Goal: Task Accomplishment & Management: Manage account settings

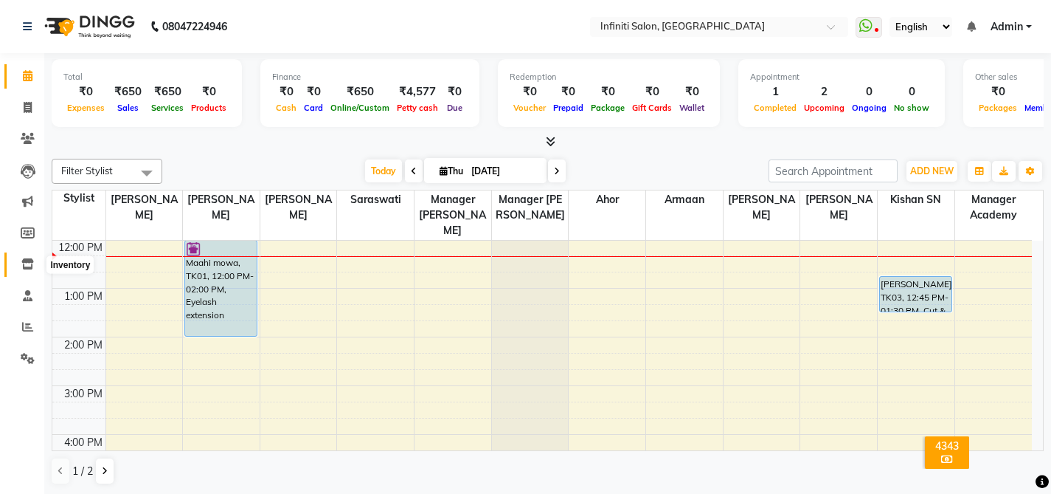
click at [22, 264] on icon at bounding box center [27, 263] width 13 height 11
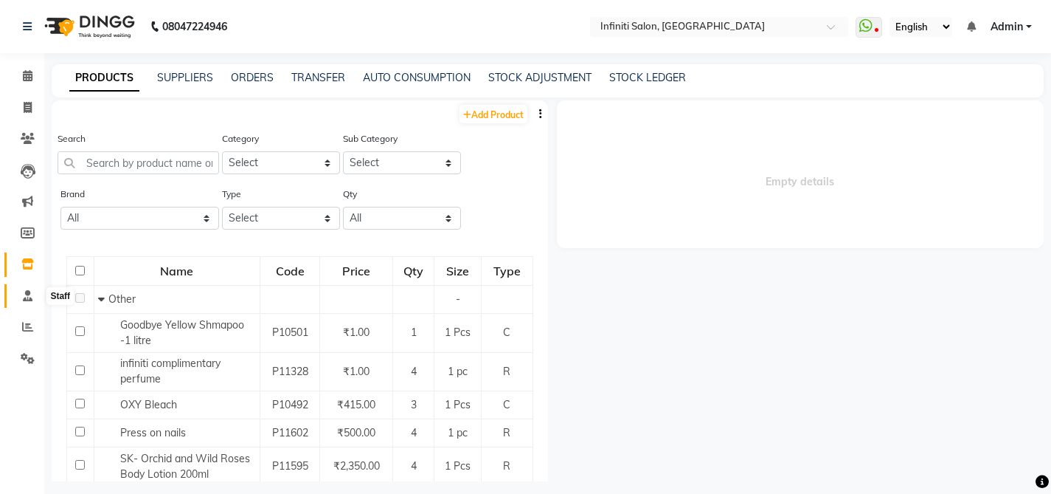
click at [29, 297] on icon at bounding box center [28, 295] width 10 height 11
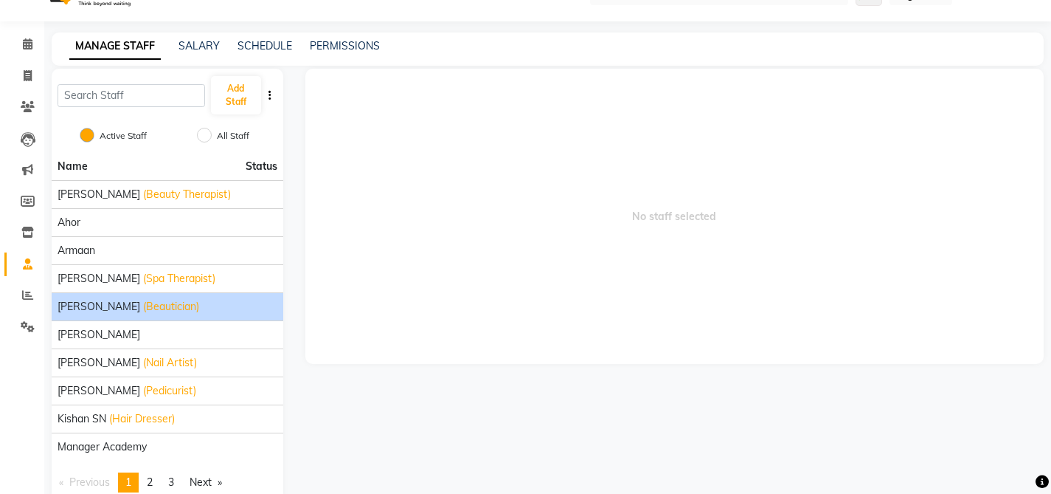
scroll to position [64, 0]
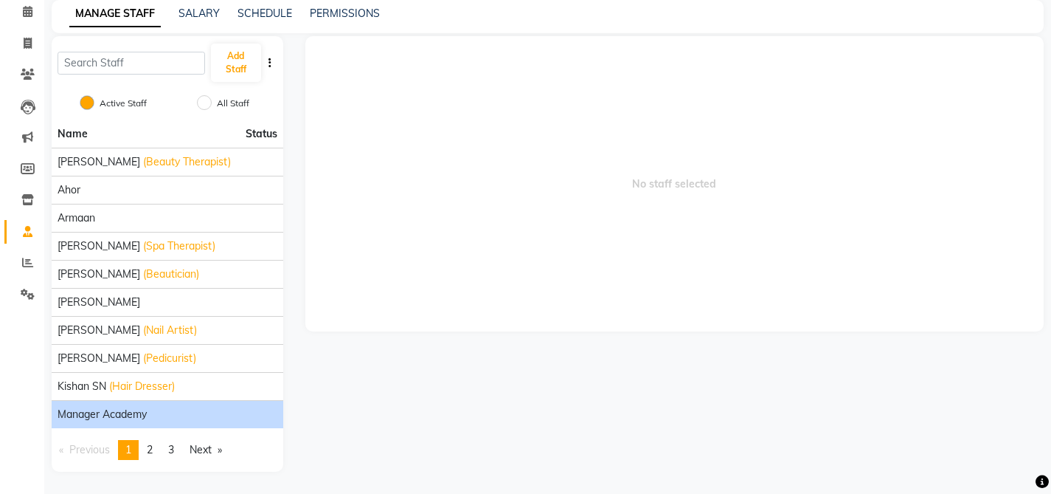
click at [156, 418] on div "Manager Academy" at bounding box center [168, 413] width 220 height 15
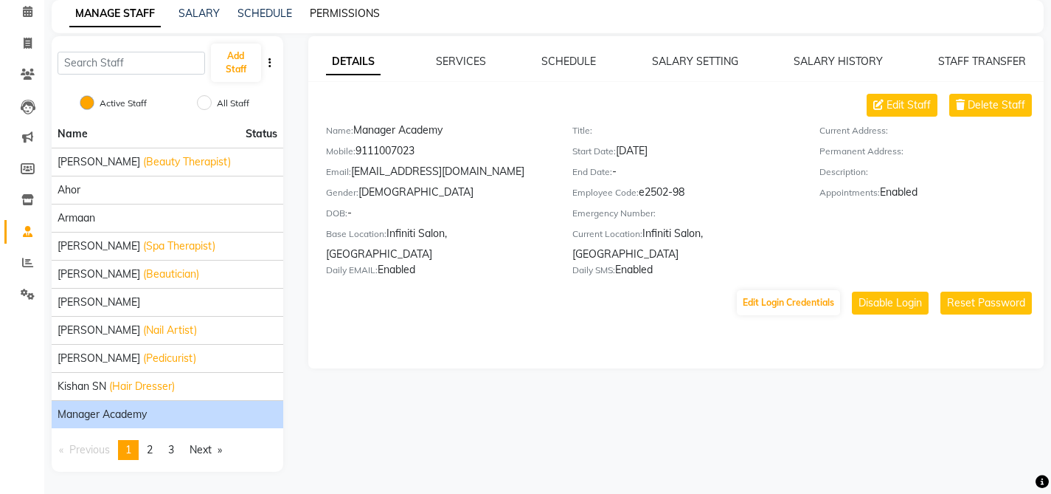
click at [362, 10] on link "PERMISSIONS" at bounding box center [345, 13] width 70 height 13
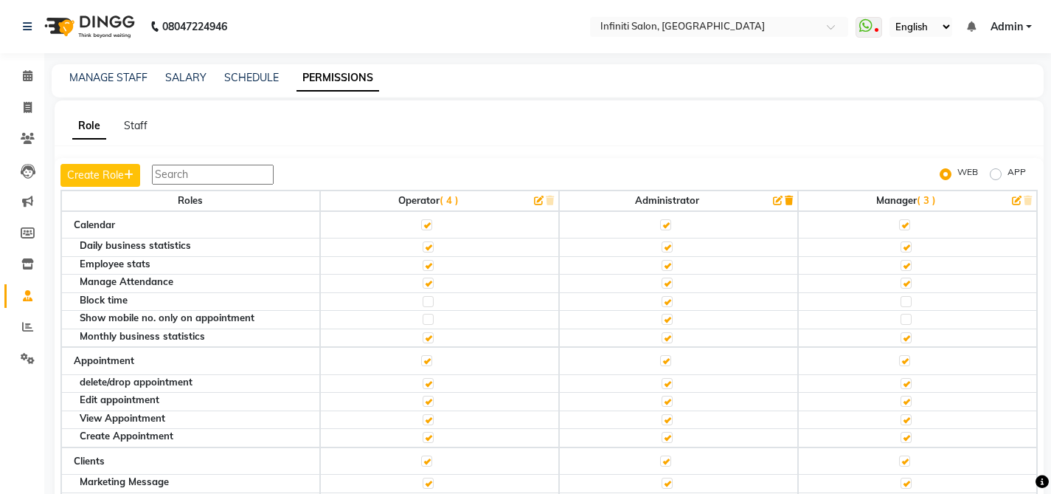
click at [921, 199] on span "( 3 )" at bounding box center [926, 200] width 19 height 12
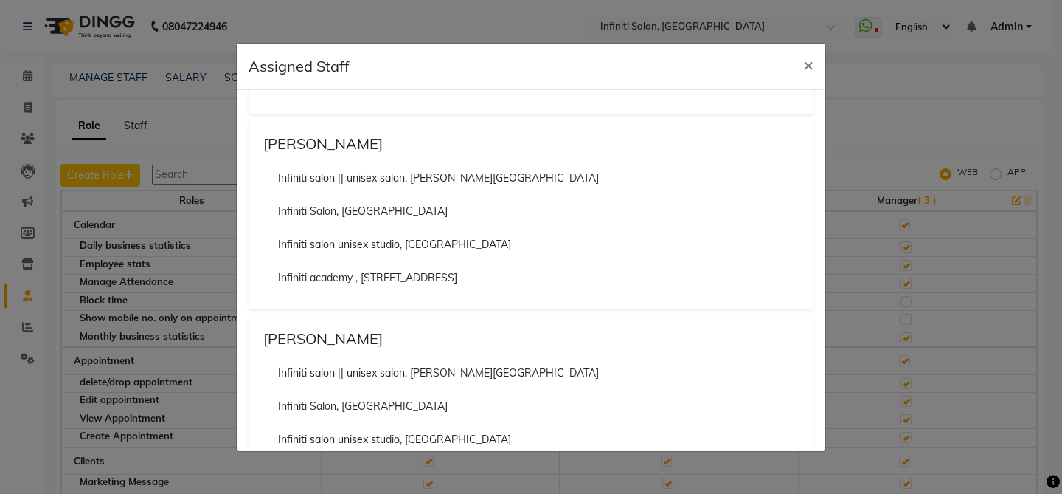
scroll to position [214, 0]
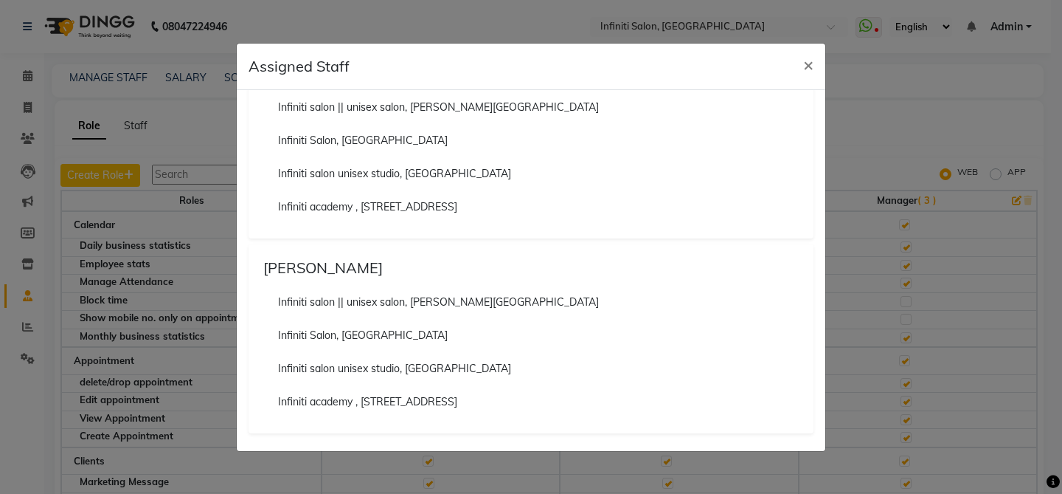
click at [880, 167] on ngb-modal-window "Assigned Staff × Alka Infiniti Salon, Shankar nagar Infiniti salon unisex studi…" at bounding box center [531, 247] width 1062 height 494
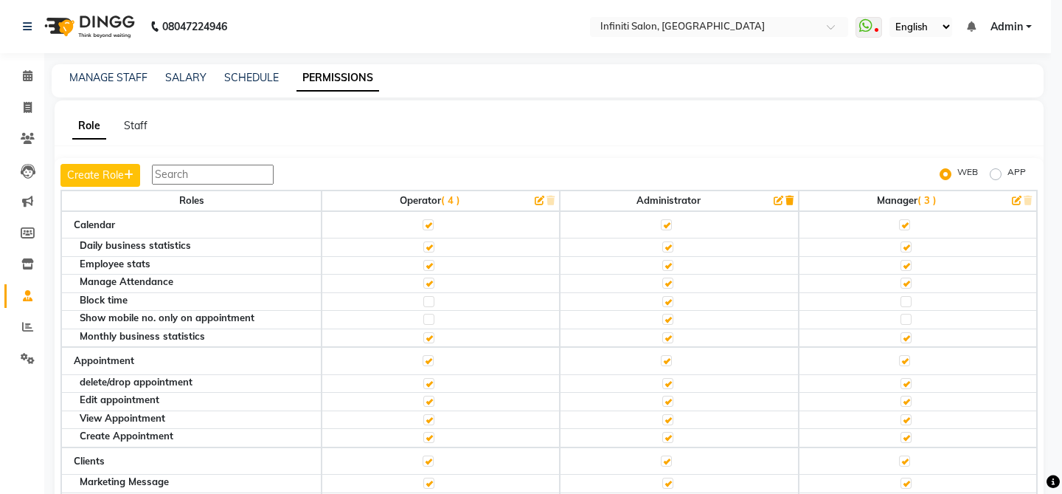
scroll to position [41, 0]
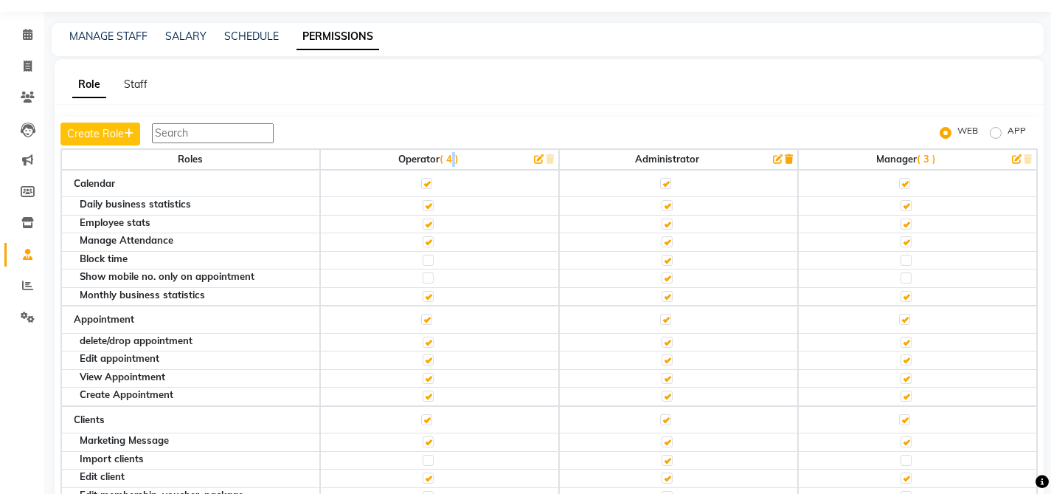
click at [449, 158] on span "( 4 )" at bounding box center [449, 159] width 19 height 12
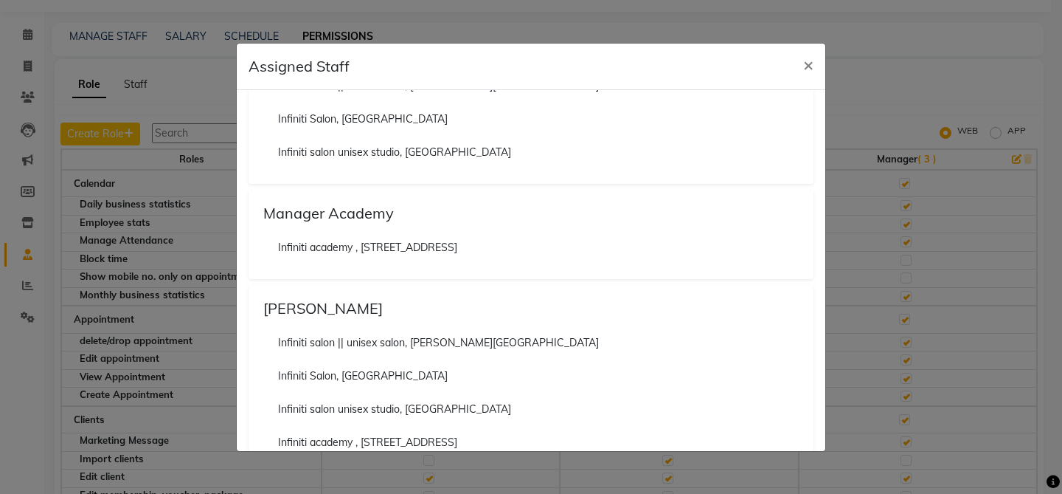
scroll to position [794, 0]
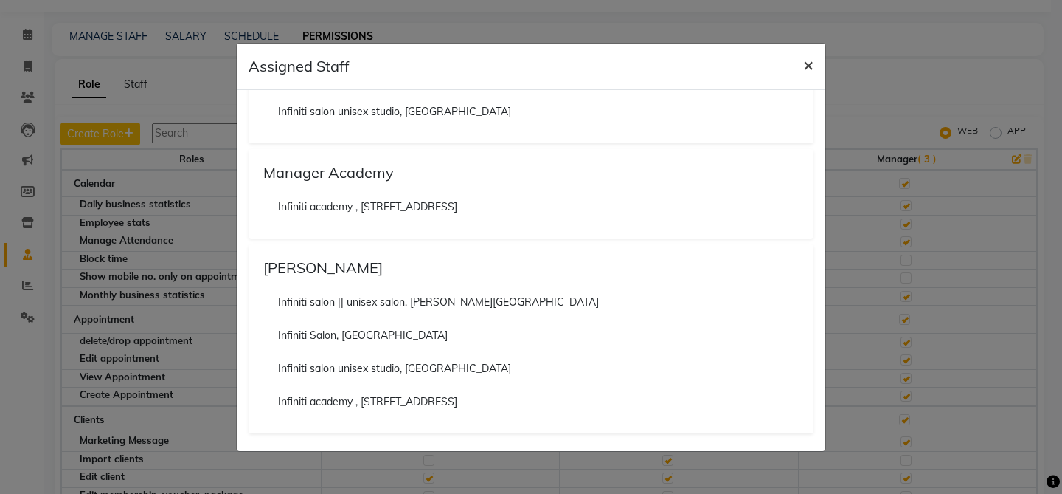
click at [809, 62] on span "×" at bounding box center [808, 64] width 10 height 22
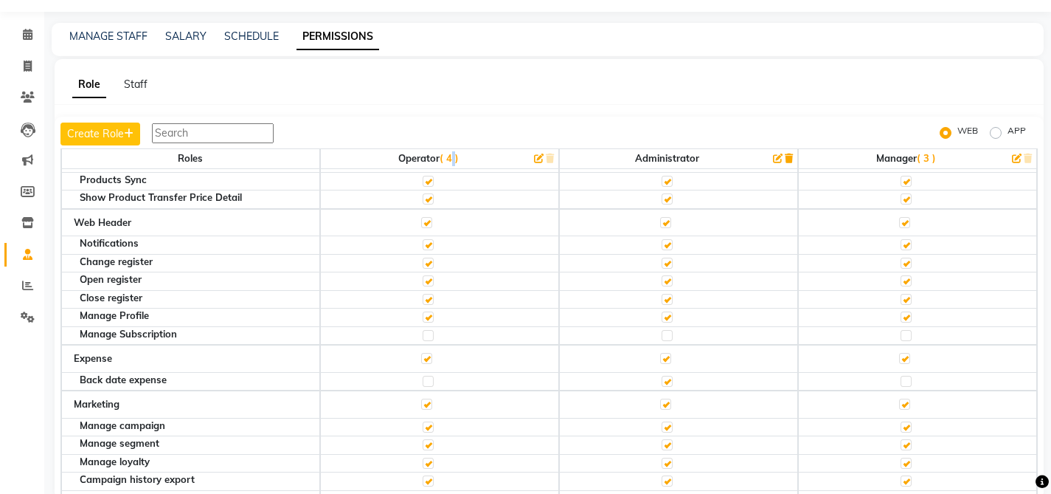
scroll to position [2038, 0]
click at [429, 377] on label at bounding box center [428, 378] width 11 height 11
click at [429, 377] on input "checkbox" at bounding box center [428, 379] width 10 height 10
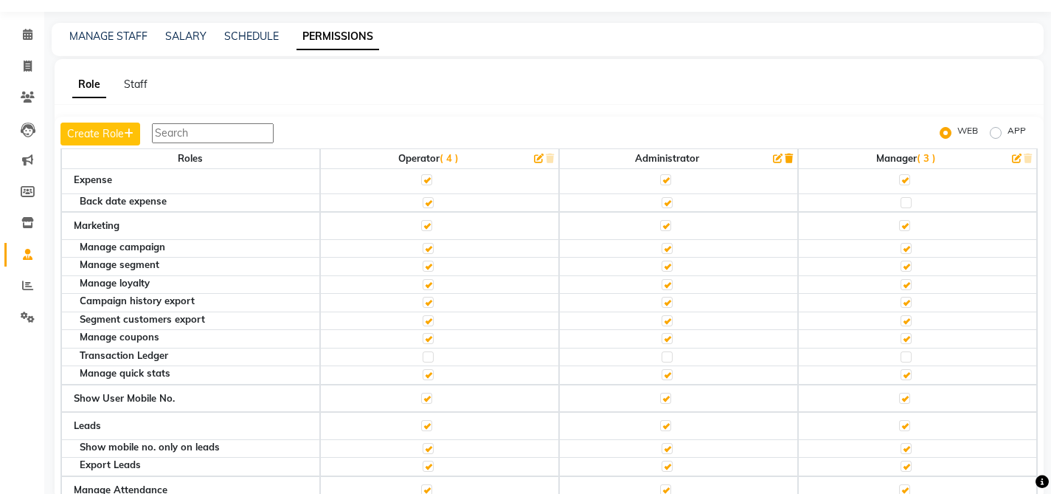
scroll to position [2212, 0]
click at [427, 205] on label at bounding box center [428, 204] width 11 height 11
click at [427, 205] on input "checkbox" at bounding box center [428, 205] width 10 height 10
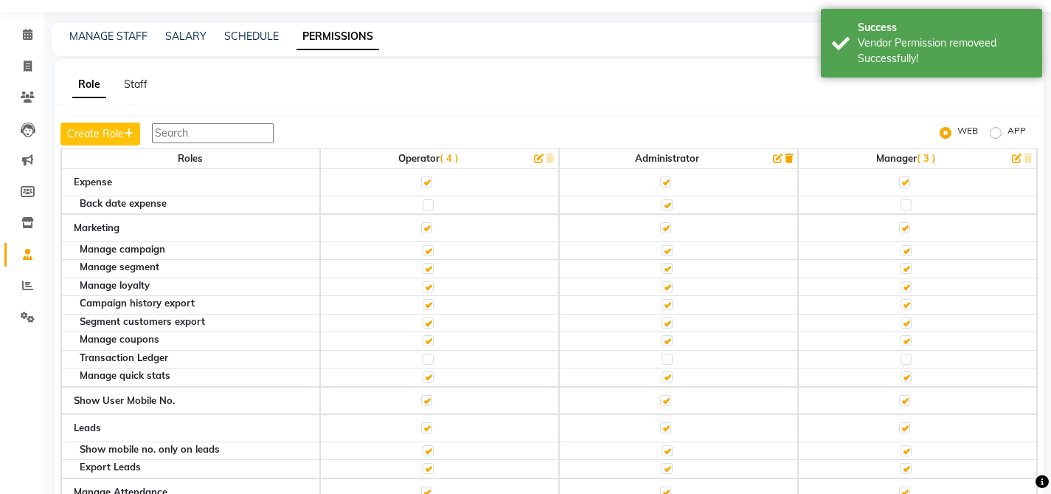
scroll to position [0, 0]
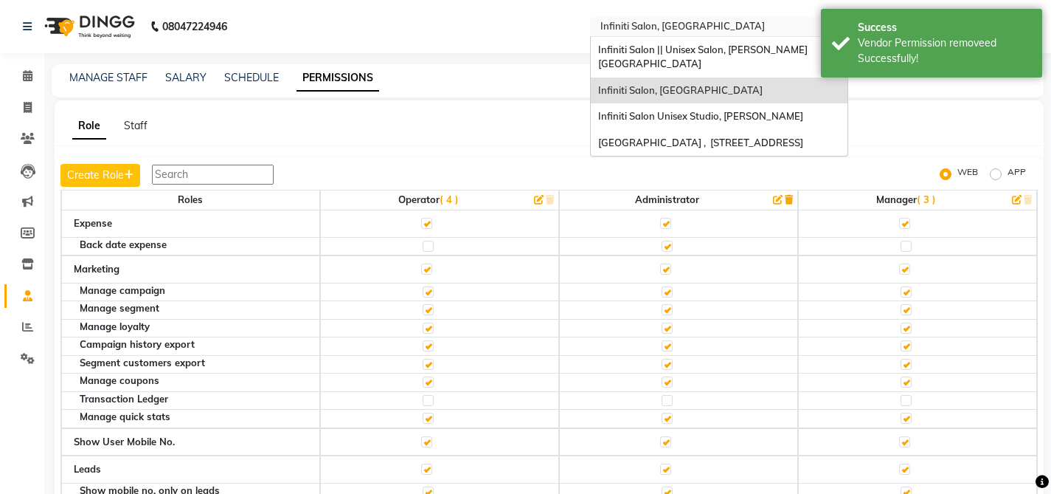
click at [661, 23] on input "text" at bounding box center [705, 28] width 214 height 15
click at [680, 136] on span "Infiniti Academy , 29 Central Avenue" at bounding box center [700, 142] width 205 height 12
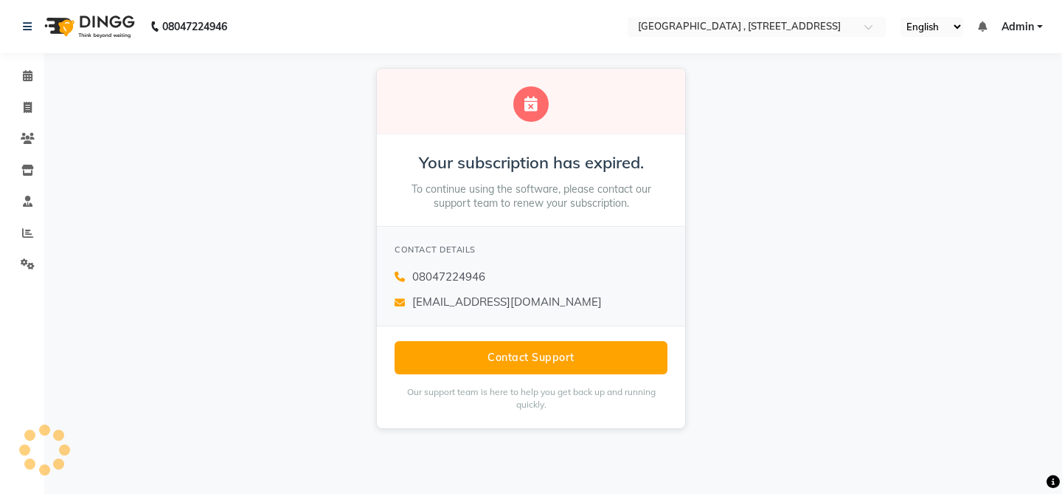
select select "en"
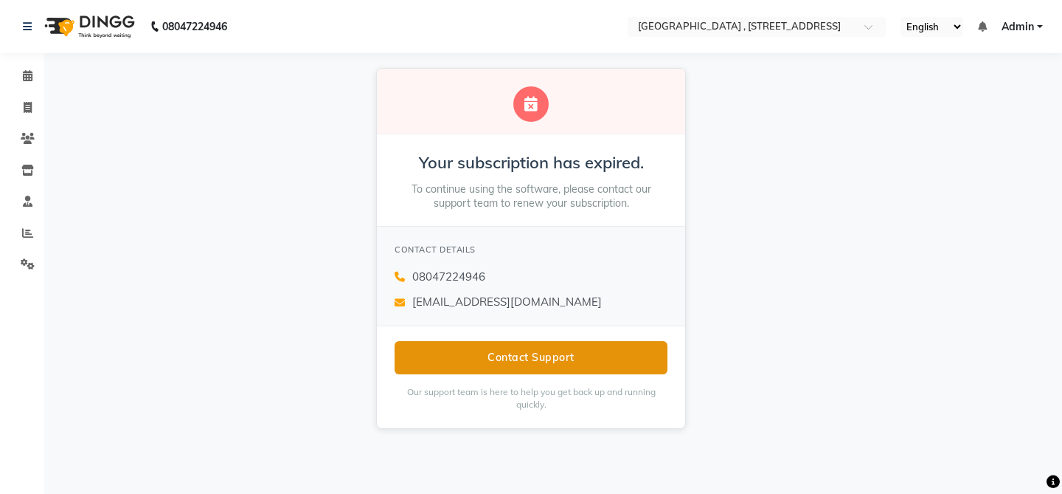
click at [523, 365] on button "Contact Support" at bounding box center [531, 357] width 273 height 33
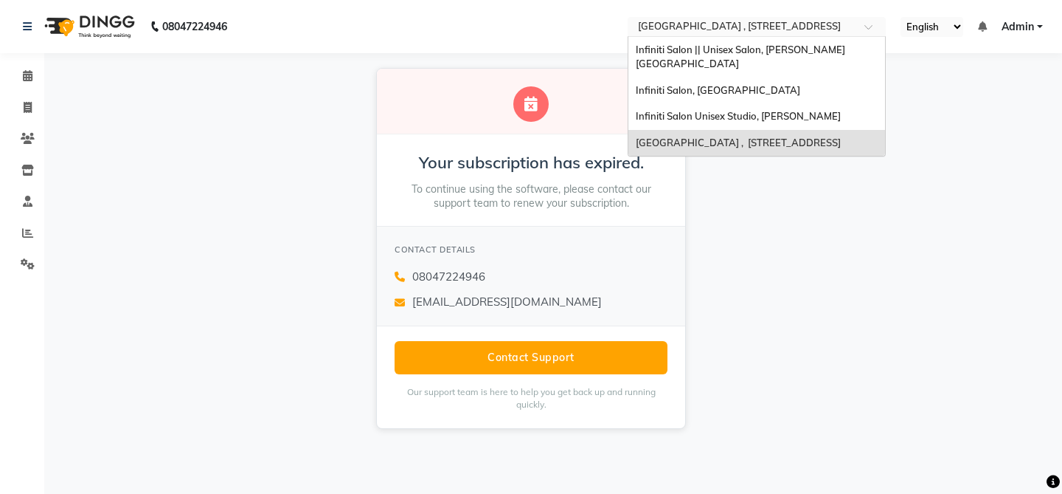
click at [663, 26] on input "text" at bounding box center [742, 28] width 214 height 15
click at [678, 46] on span "Infiniti Salon || Unisex Salon, [PERSON_NAME][GEOGRAPHIC_DATA]" at bounding box center [741, 57] width 210 height 27
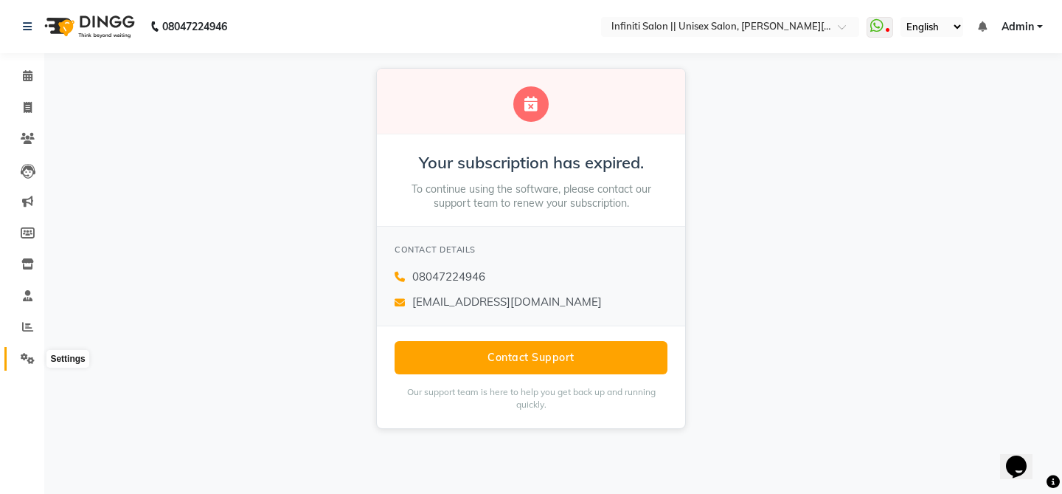
click at [20, 359] on span at bounding box center [28, 358] width 26 height 17
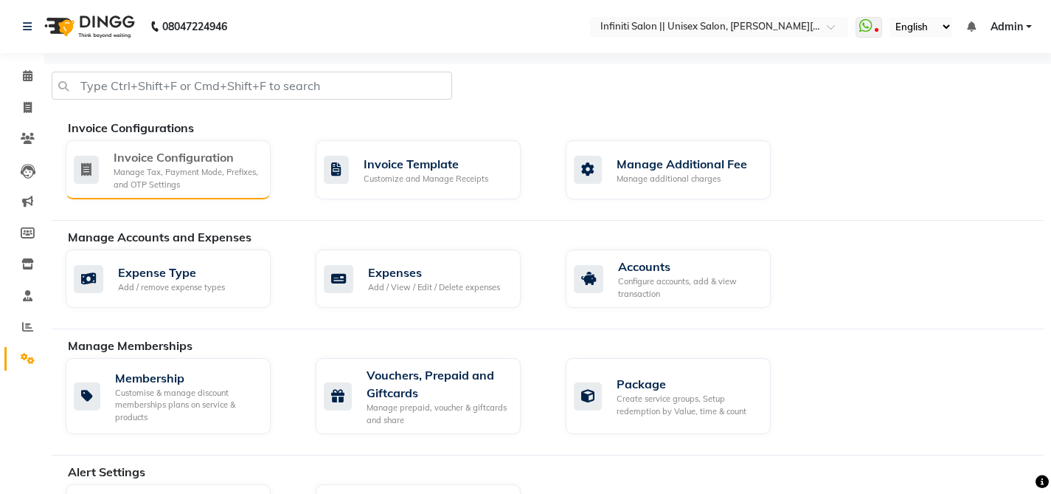
click at [235, 170] on div "Manage Tax, Payment Mode, Prefixes, and OTP Settings" at bounding box center [186, 178] width 145 height 24
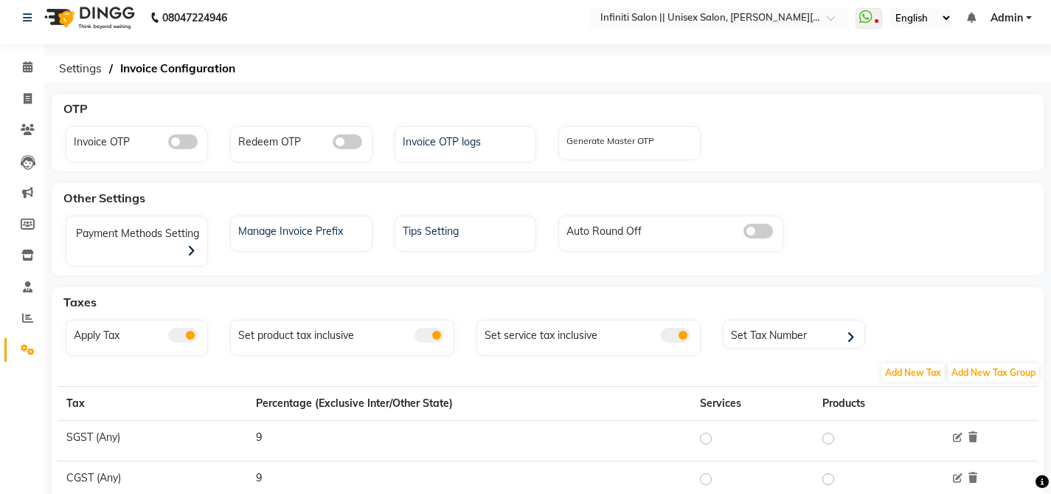
scroll to position [10, 0]
click at [769, 334] on div "Set Tax Number" at bounding box center [795, 334] width 137 height 22
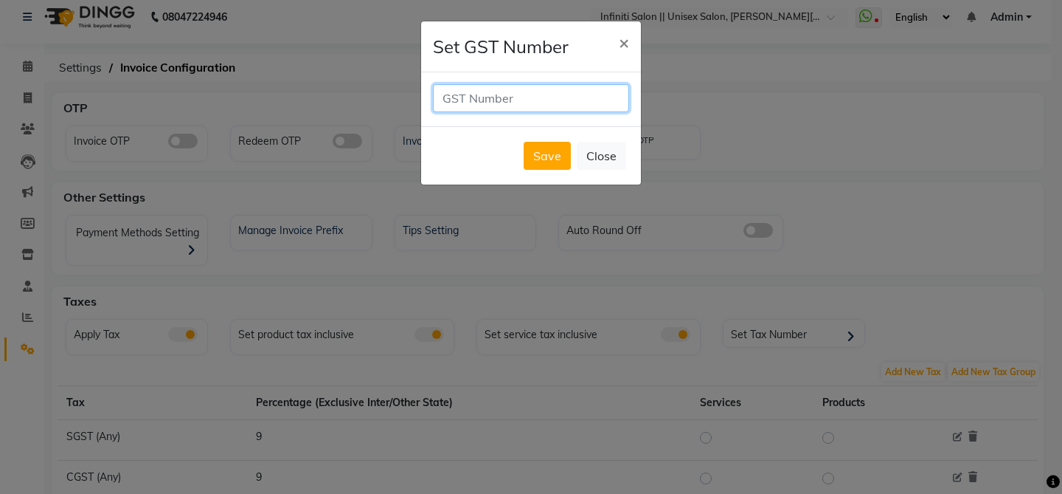
click at [533, 97] on input "text" at bounding box center [531, 98] width 196 height 28
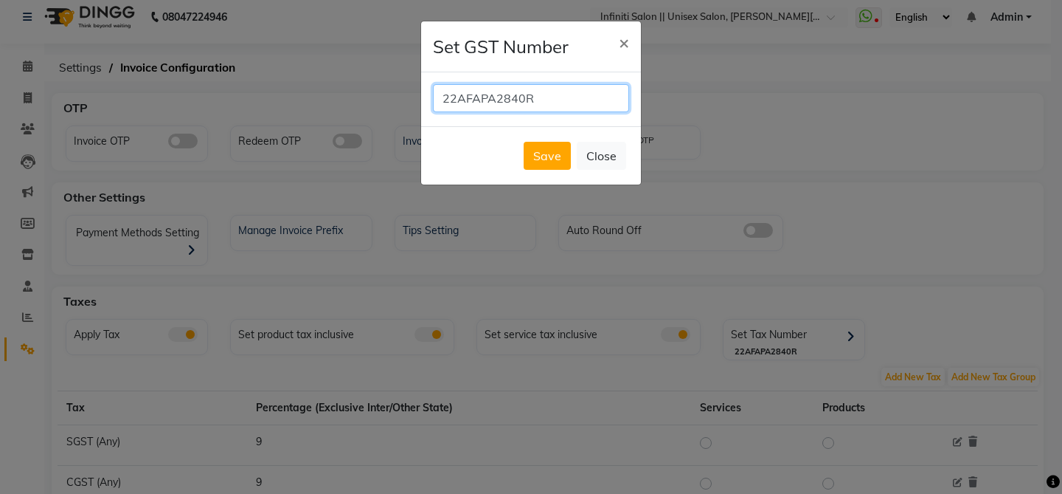
type input "22AFAPA2840R1ZO"
click at [546, 151] on button "Save" at bounding box center [547, 156] width 47 height 28
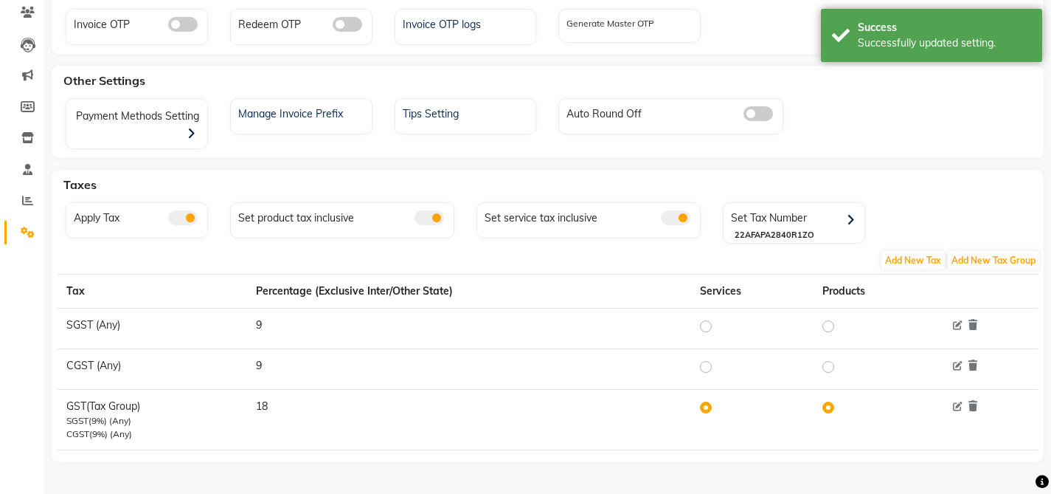
scroll to position [128, 0]
click at [718, 327] on label at bounding box center [718, 325] width 0 height 18
click at [710, 327] on input "radio" at bounding box center [708, 324] width 10 height 10
radio input "true"
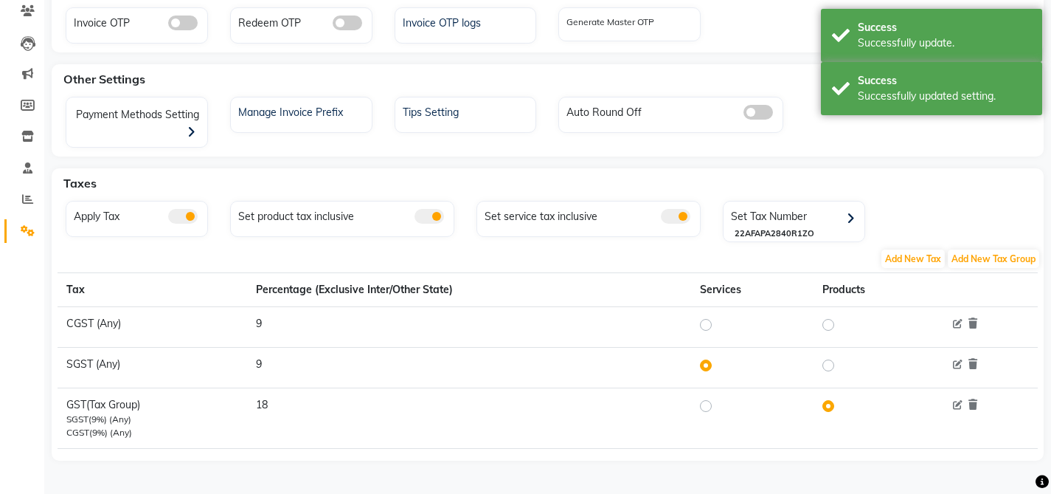
click at [718, 325] on label at bounding box center [718, 325] width 0 height 18
click at [710, 325] on input "radio" at bounding box center [708, 324] width 10 height 10
radio input "true"
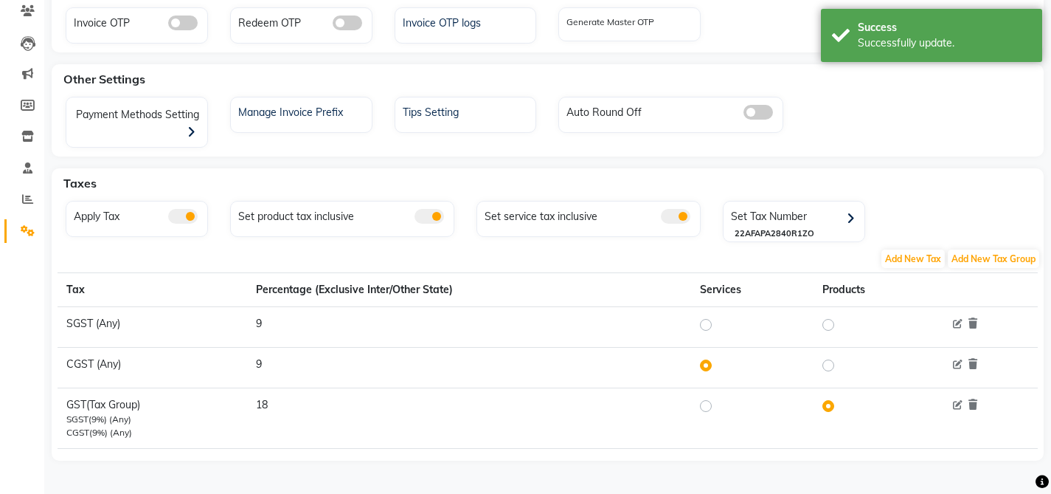
click at [840, 325] on label at bounding box center [840, 325] width 0 height 18
click at [828, 325] on input "radio" at bounding box center [831, 324] width 10 height 10
radio input "true"
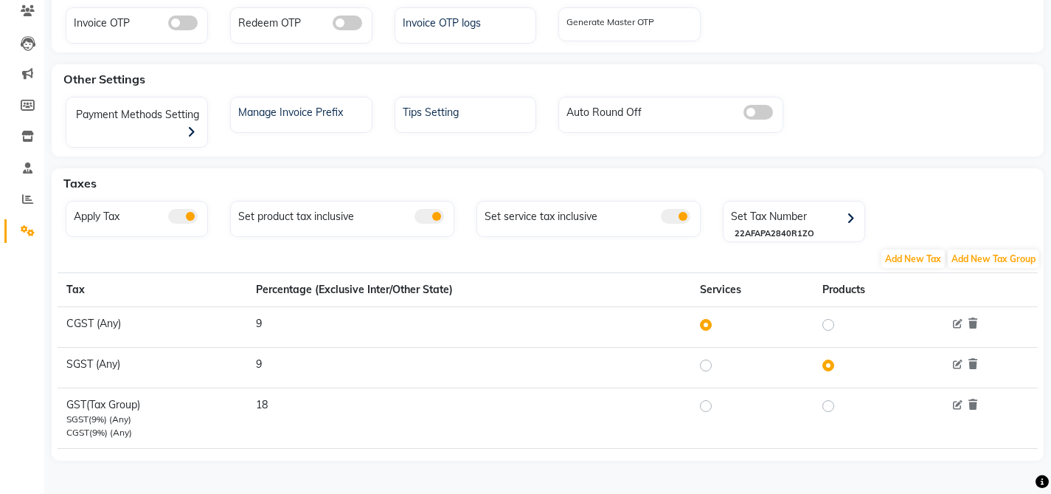
click at [701, 408] on td at bounding box center [752, 417] width 122 height 60
click at [718, 407] on label at bounding box center [718, 406] width 0 height 18
click at [705, 407] on input "radio" at bounding box center [708, 406] width 10 height 10
radio input "true"
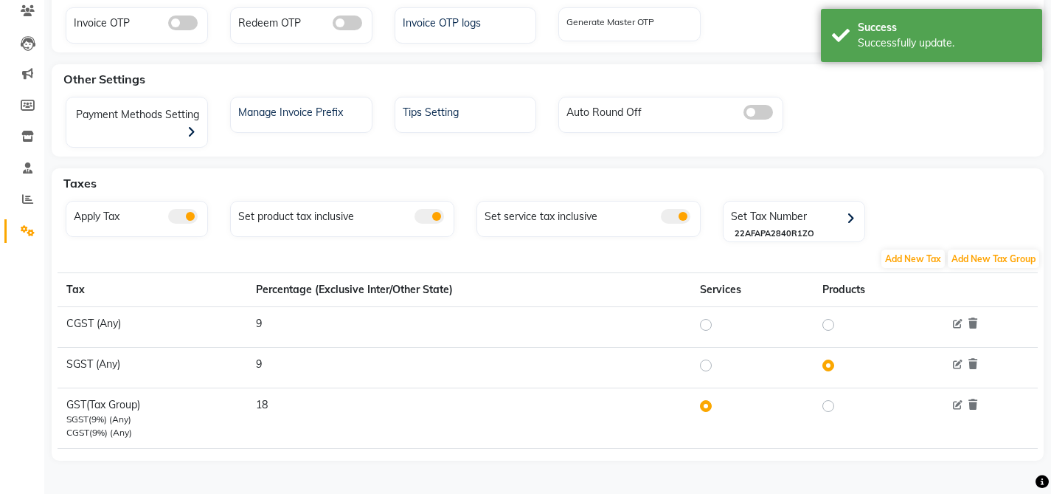
click at [840, 406] on label at bounding box center [840, 406] width 0 height 18
click at [826, 406] on input "radio" at bounding box center [831, 406] width 10 height 10
radio input "true"
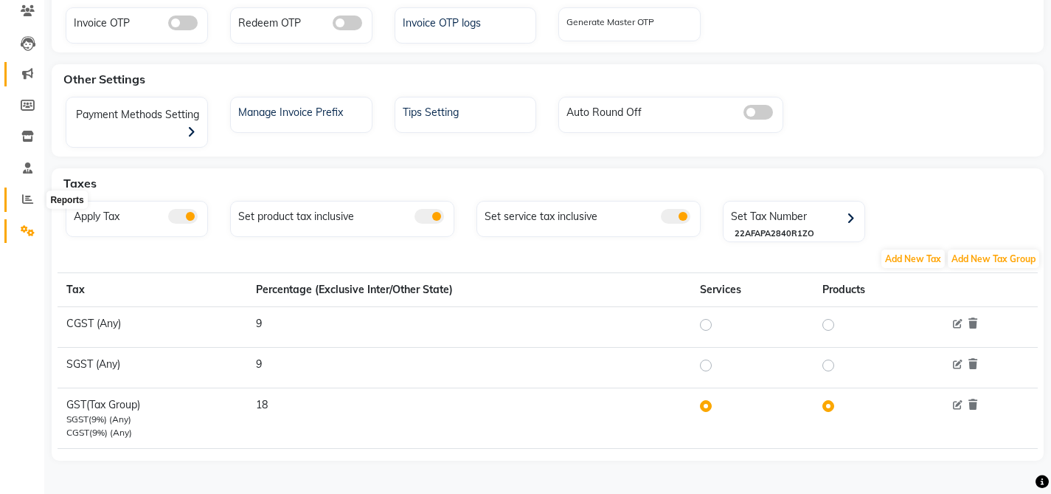
click at [30, 200] on icon at bounding box center [27, 198] width 11 height 11
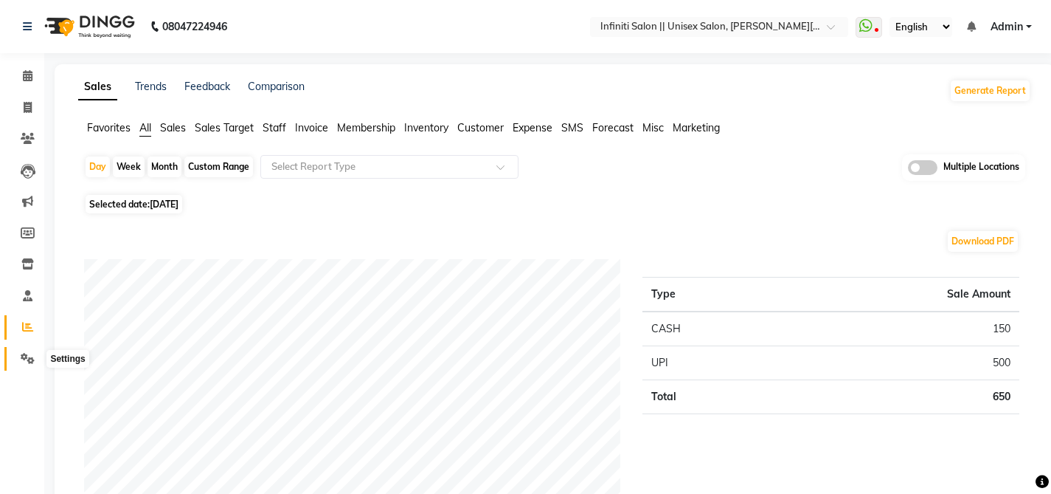
click at [30, 350] on span at bounding box center [28, 358] width 26 height 17
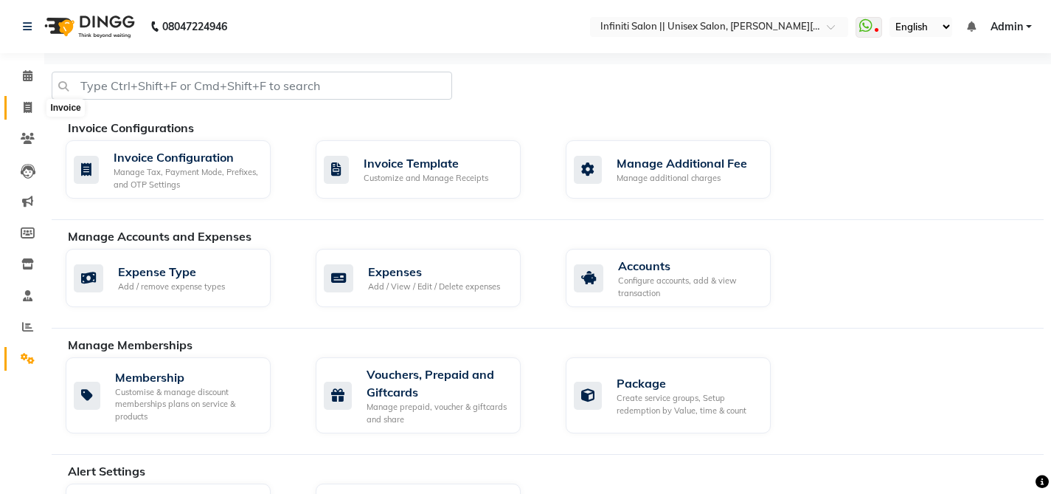
click at [25, 108] on icon at bounding box center [28, 107] width 8 height 11
select select "service"
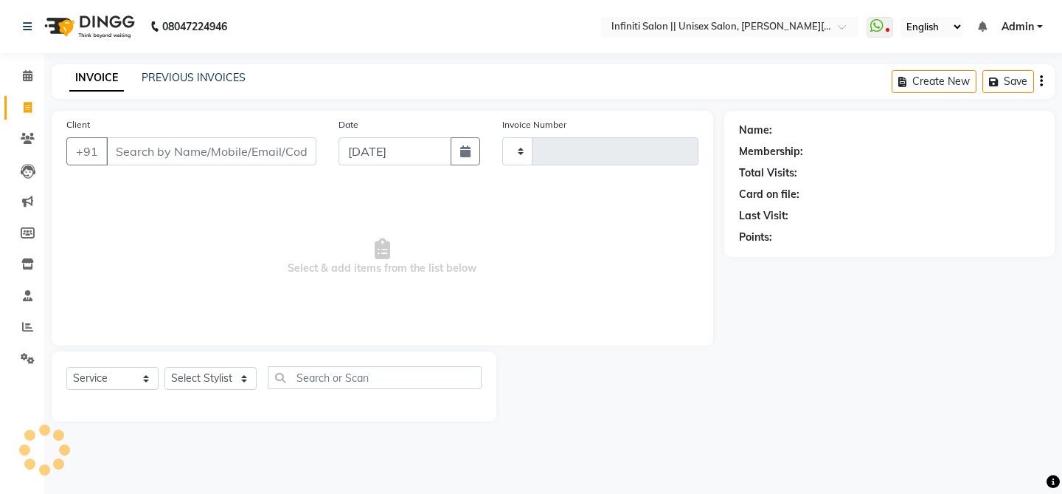
type input "0918"
select select "8233"
click at [167, 82] on link "PREVIOUS INVOICES" at bounding box center [194, 77] width 104 height 13
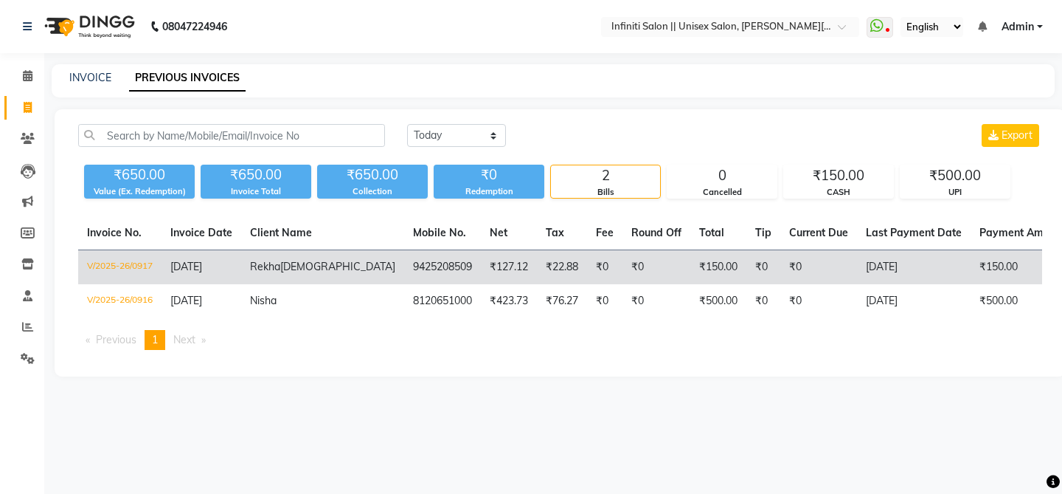
click at [142, 269] on td "V/2025-26/0917" at bounding box center [119, 267] width 83 height 35
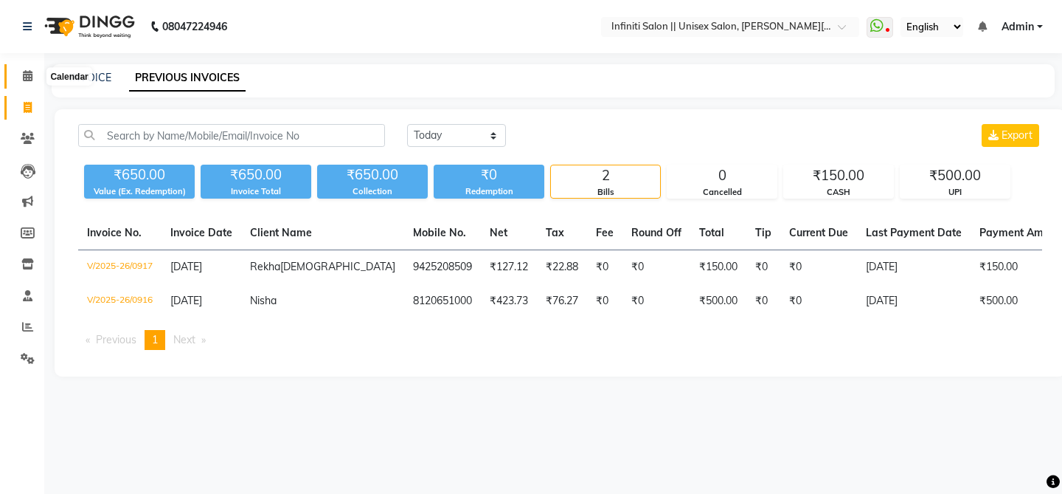
click at [24, 77] on icon at bounding box center [28, 75] width 10 height 11
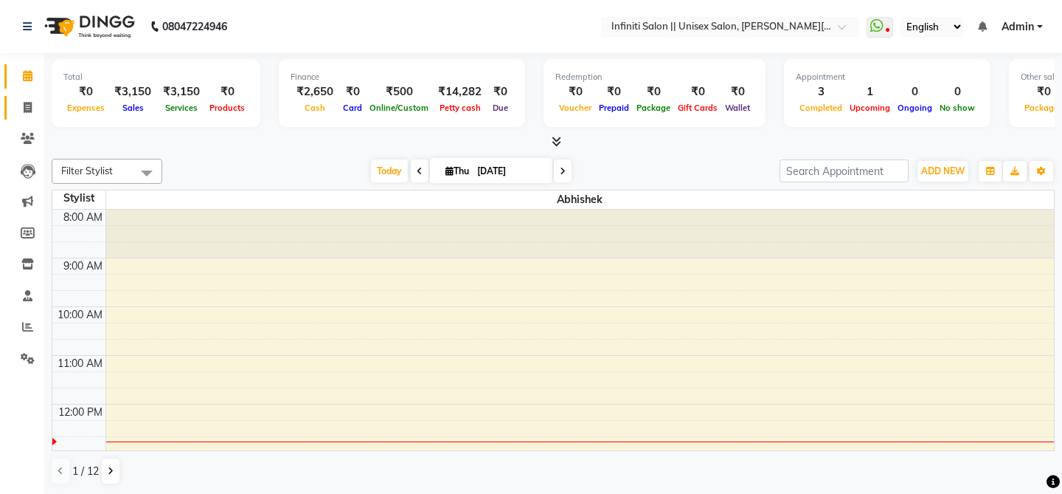
click at [21, 105] on span at bounding box center [28, 108] width 26 height 17
select select "service"
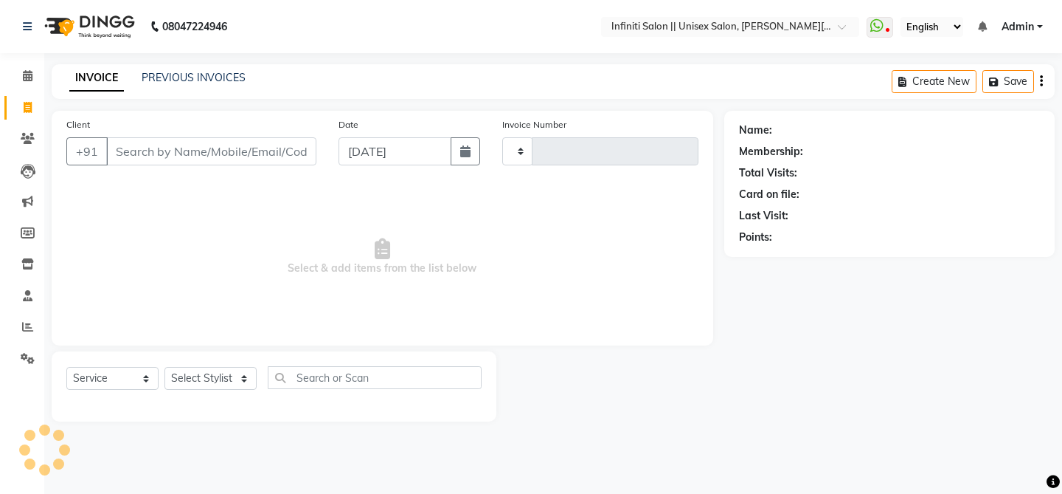
type input "0919"
select select "8233"
click at [163, 79] on link "PREVIOUS INVOICES" at bounding box center [194, 77] width 104 height 13
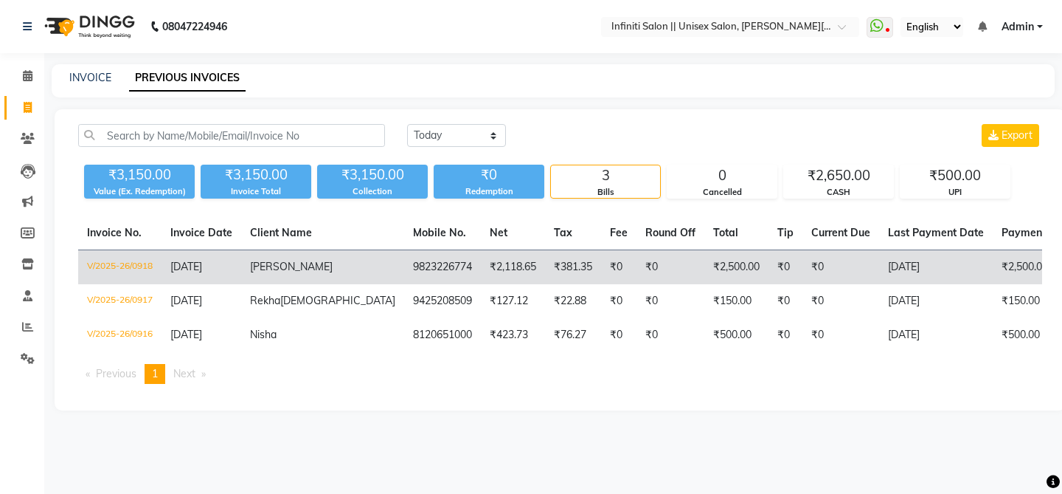
click at [145, 267] on td "V/2025-26/0918" at bounding box center [119, 267] width 83 height 35
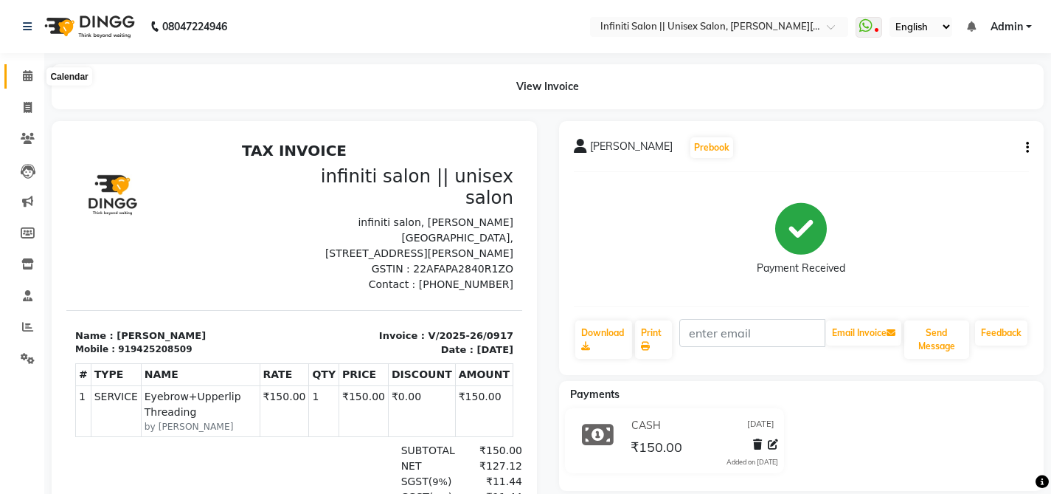
click at [28, 79] on icon at bounding box center [28, 75] width 10 height 11
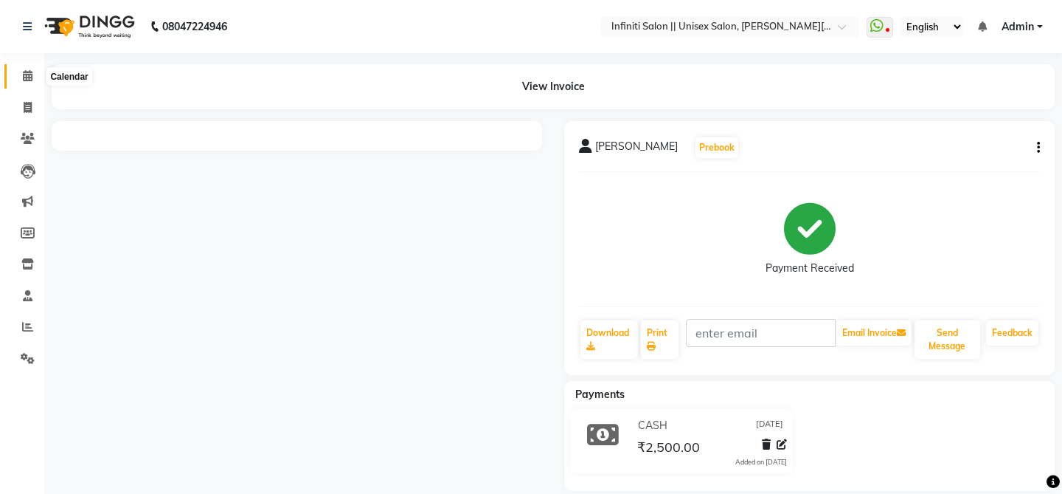
click at [29, 68] on span at bounding box center [28, 76] width 26 height 17
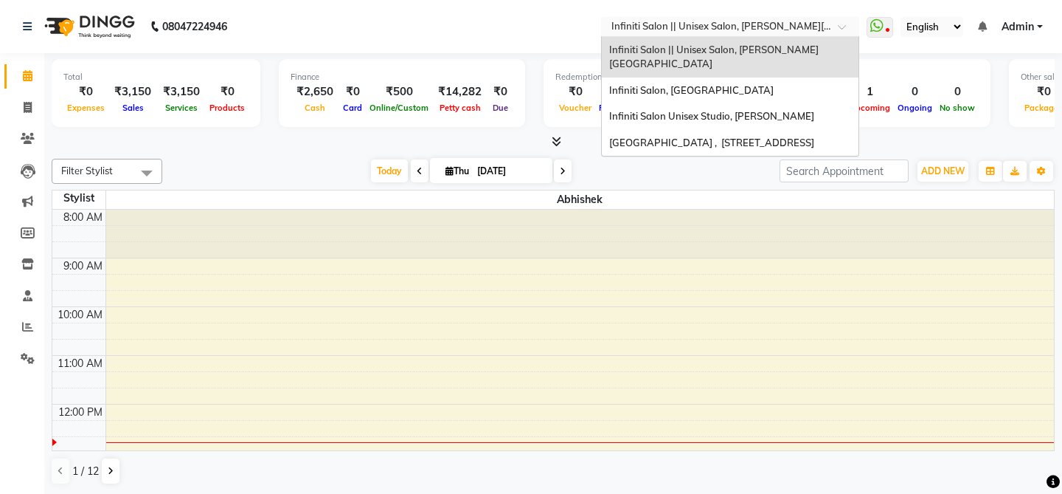
click at [765, 35] on div "Select Location × Infiniti Salon || Unisex Salon, Choubey Colony" at bounding box center [730, 27] width 258 height 20
click at [743, 77] on div "Infiniti Salon, Shankar Nagar" at bounding box center [730, 90] width 257 height 27
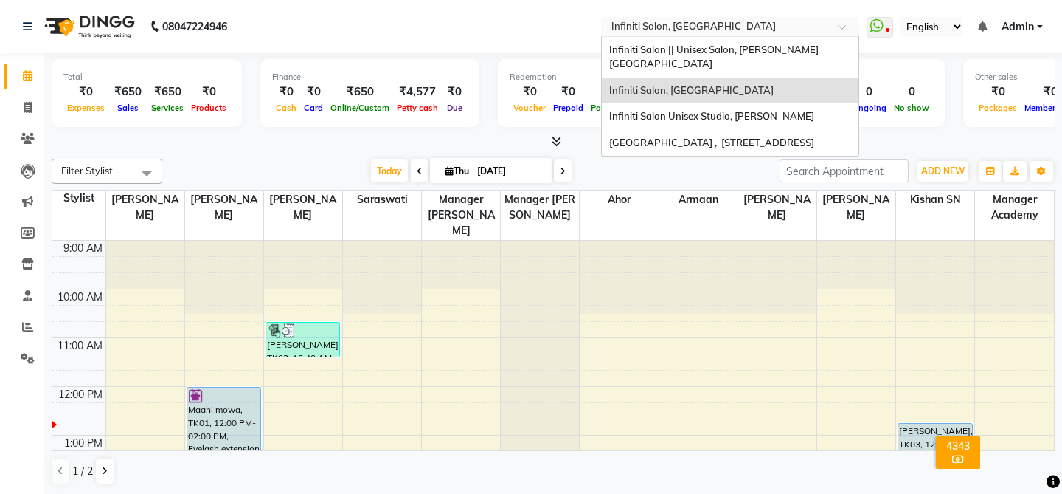
click at [739, 31] on input "text" at bounding box center [716, 28] width 214 height 15
click at [735, 110] on span "Infiniti Salon Unisex Studio, [PERSON_NAME]" at bounding box center [711, 116] width 205 height 12
